Goal: Go to known website: Access a specific website the user already knows

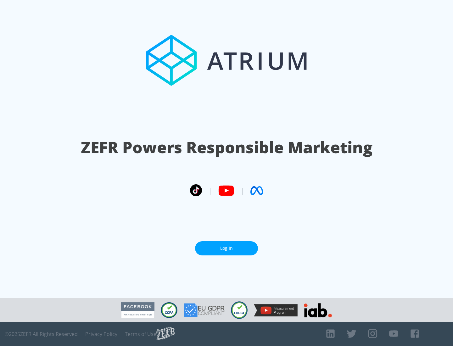
click at [226, 246] on link "Log In" at bounding box center [226, 248] width 63 height 14
